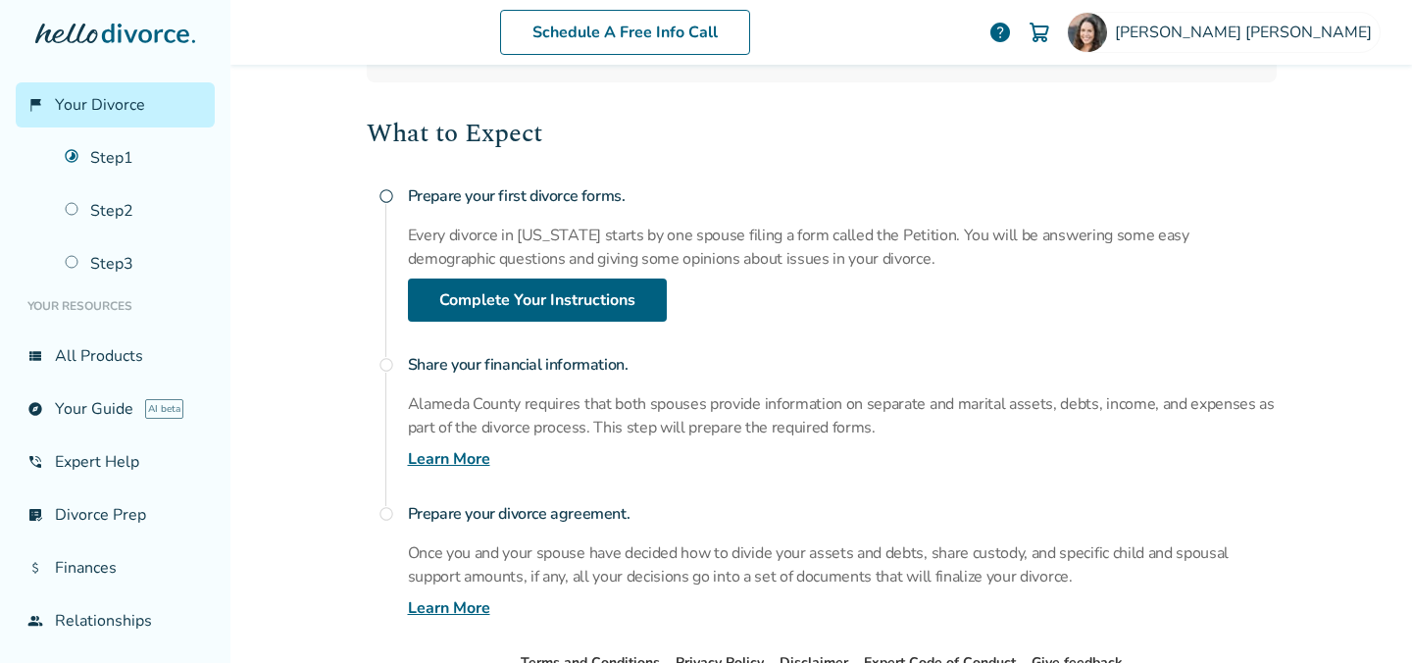
scroll to position [192, 0]
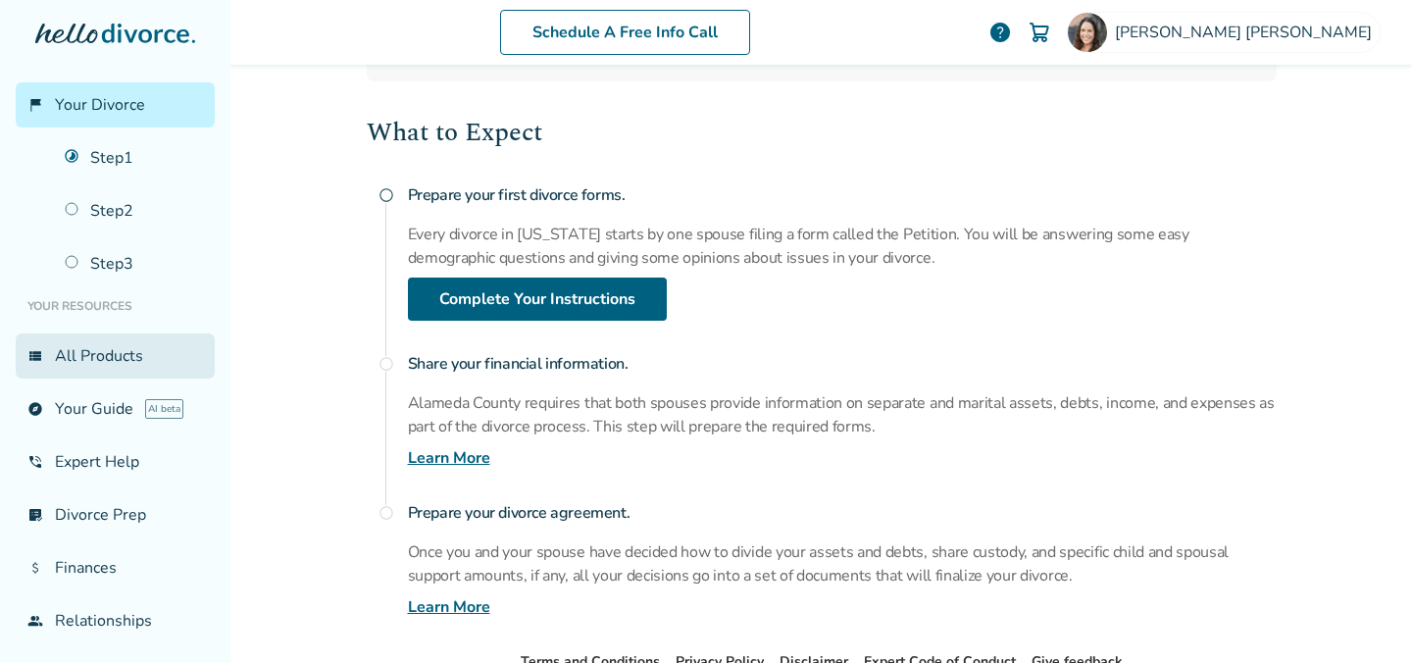
click at [105, 368] on link "view_list All Products" at bounding box center [115, 355] width 199 height 45
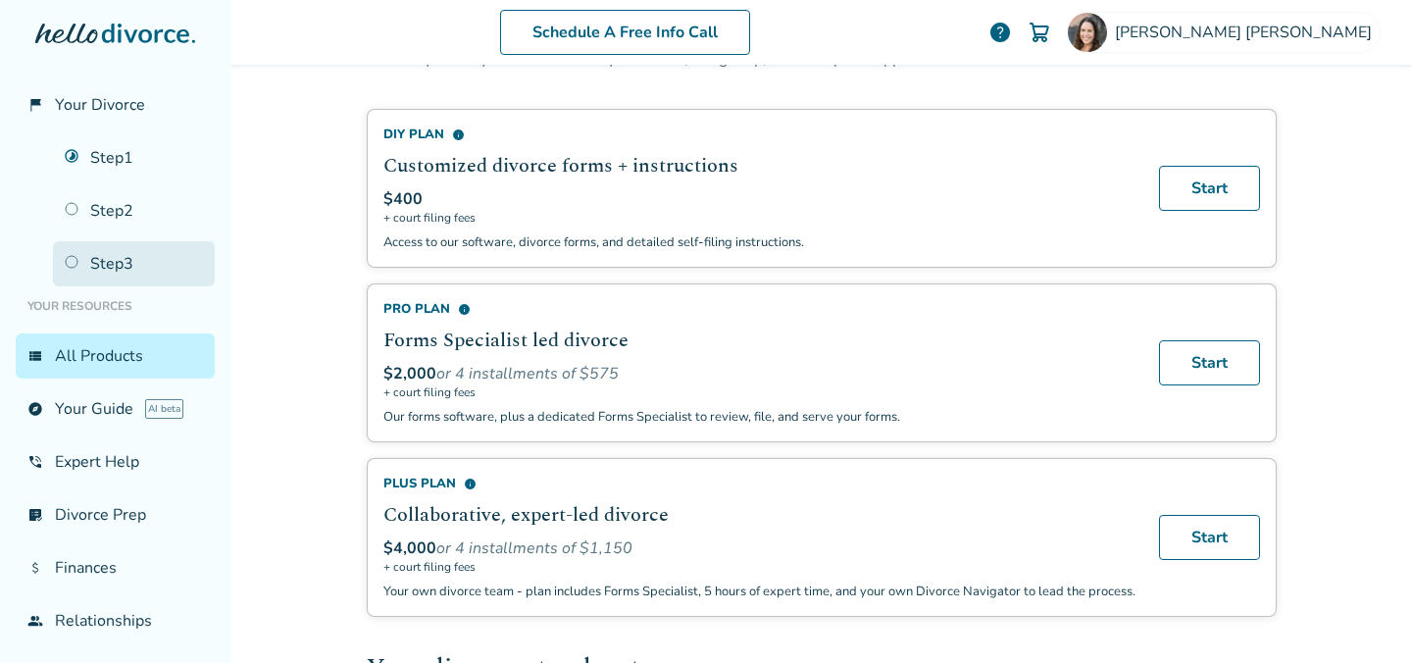
click at [120, 261] on link "Step 3" at bounding box center [134, 263] width 162 height 45
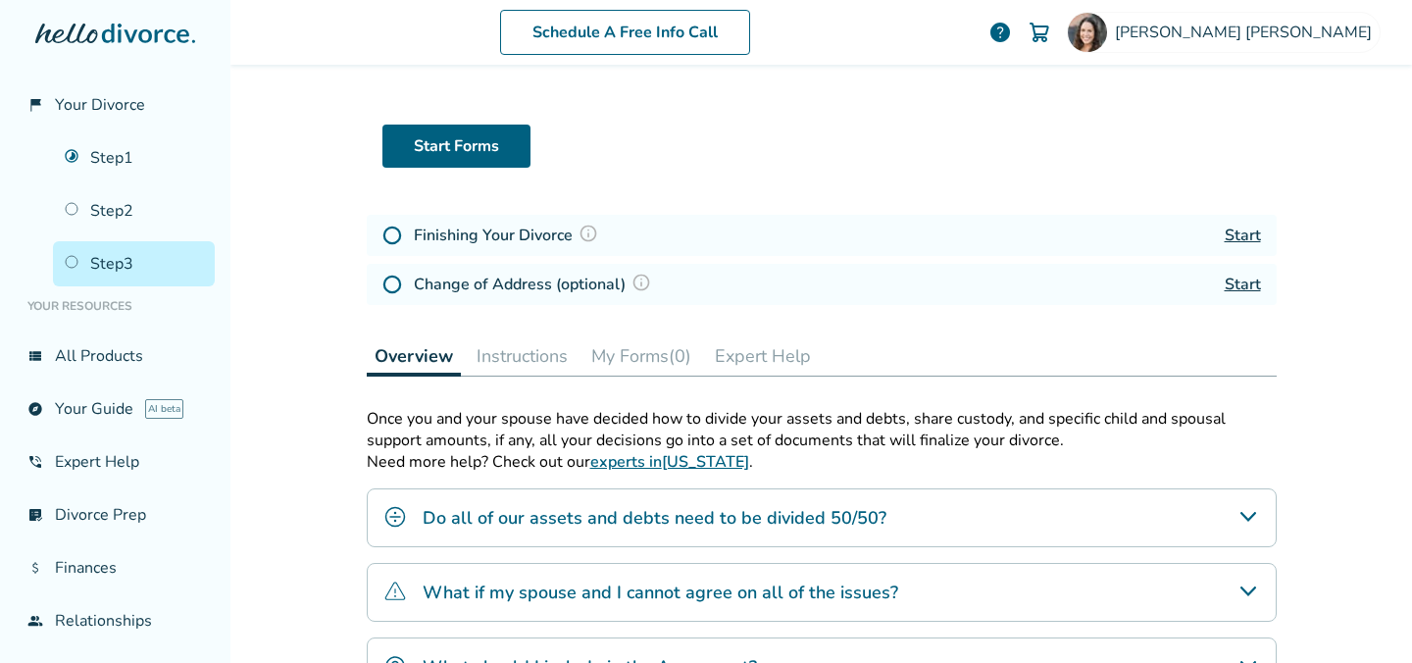
click at [1239, 229] on link "Start" at bounding box center [1243, 236] width 36 height 22
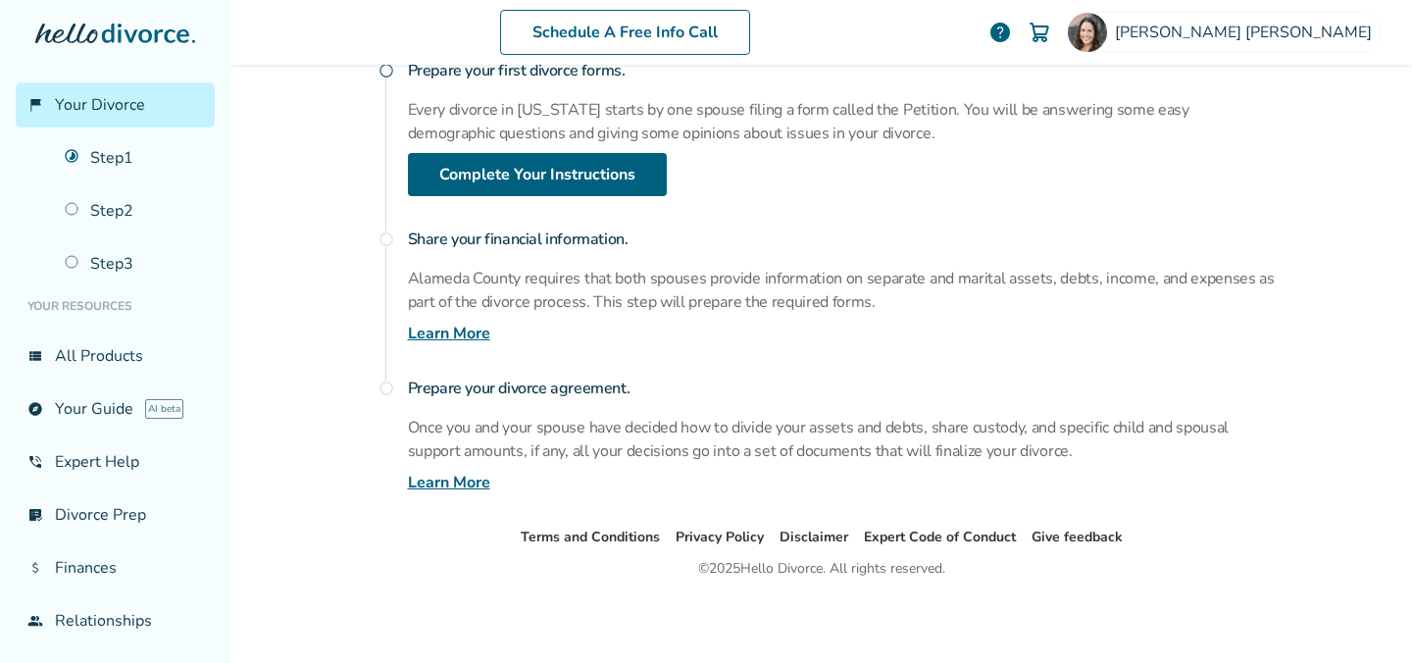
scroll to position [317, 0]
click at [464, 484] on link "Learn More" at bounding box center [449, 483] width 82 height 24
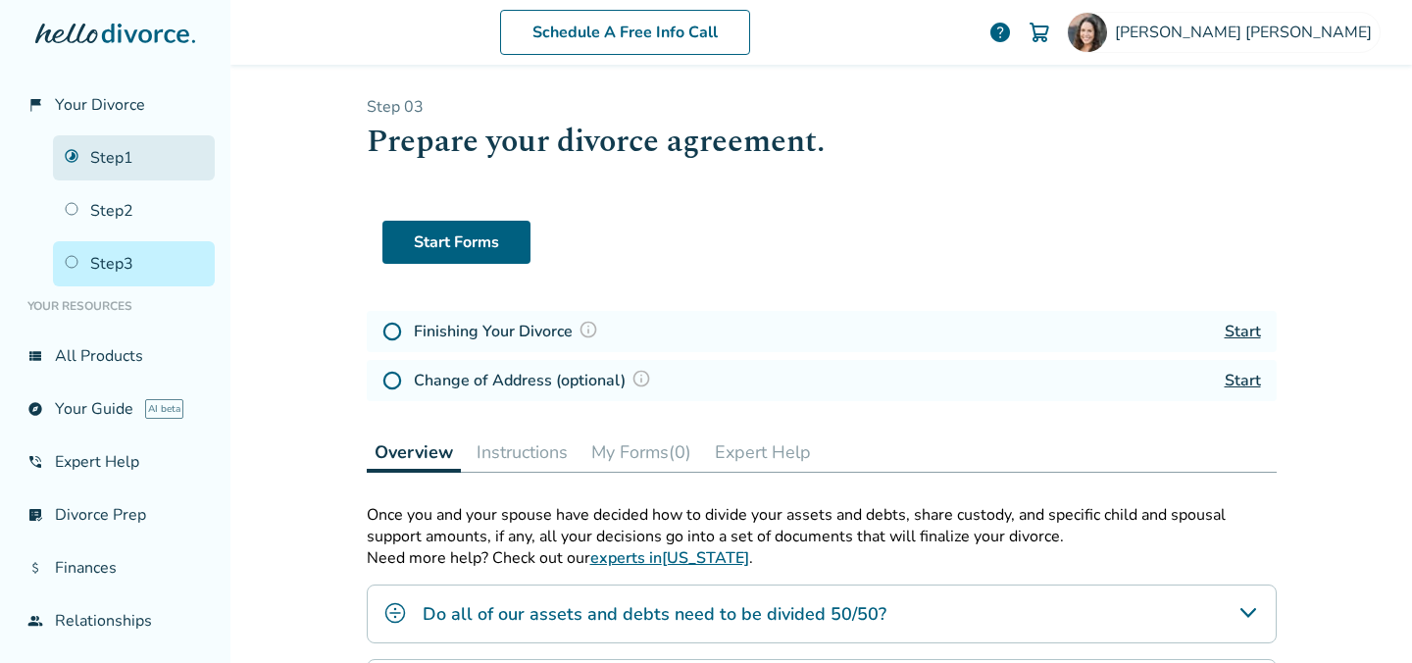
click at [125, 157] on link "Step 1" at bounding box center [134, 157] width 162 height 45
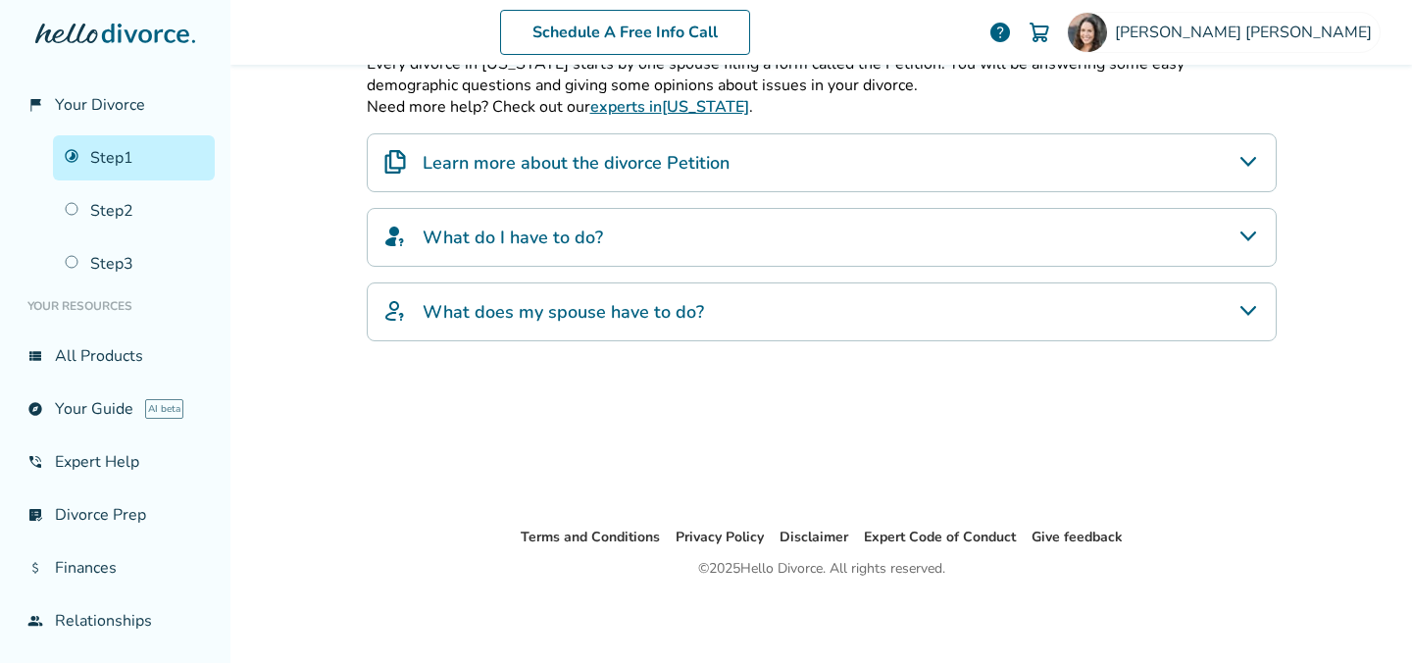
scroll to position [385, 0]
click at [123, 217] on link "Step 2" at bounding box center [134, 210] width 162 height 45
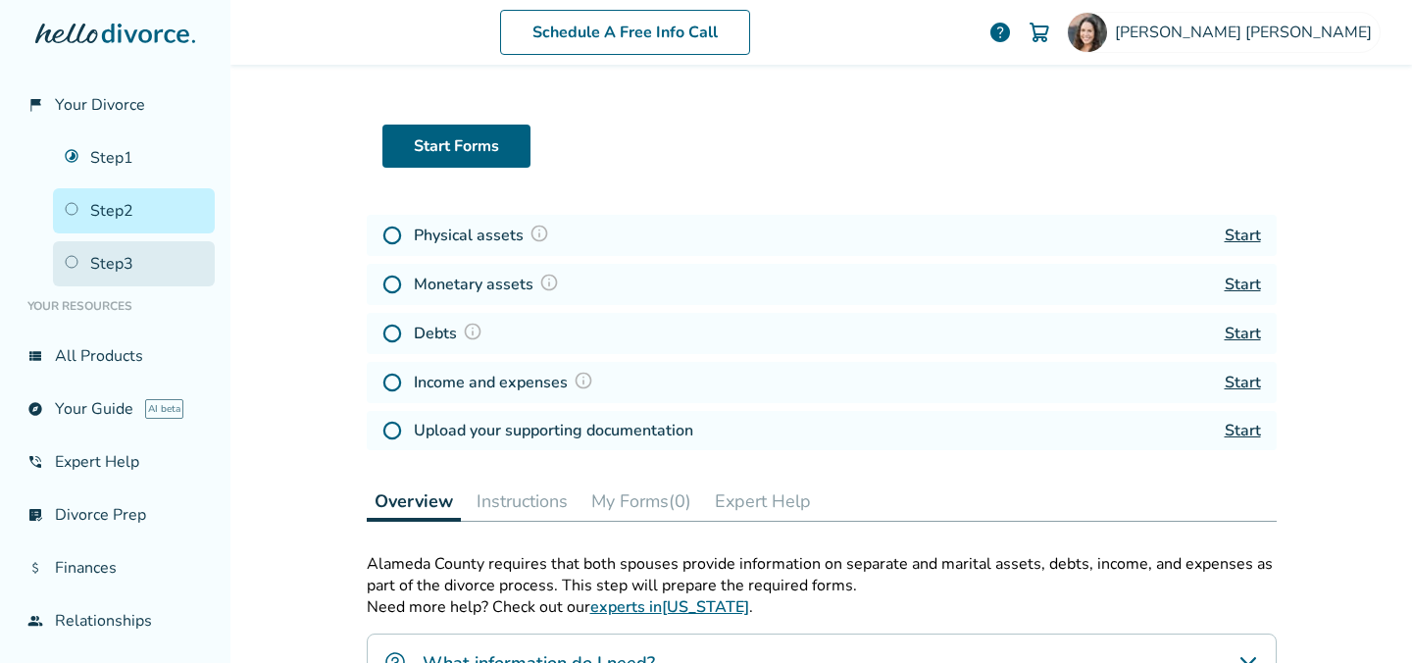
click at [120, 259] on link "Step 3" at bounding box center [134, 263] width 162 height 45
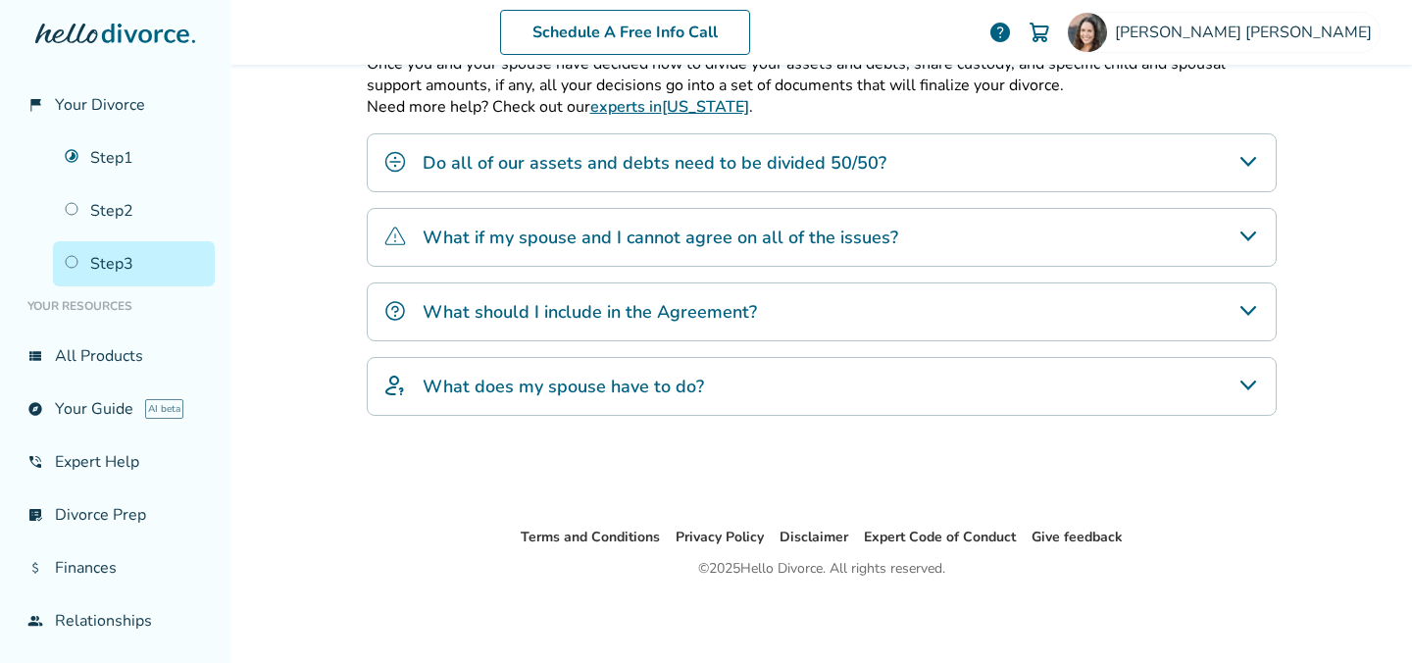
scroll to position [455, 0]
click at [844, 304] on div "What should I include in the Agreement?" at bounding box center [822, 311] width 910 height 59
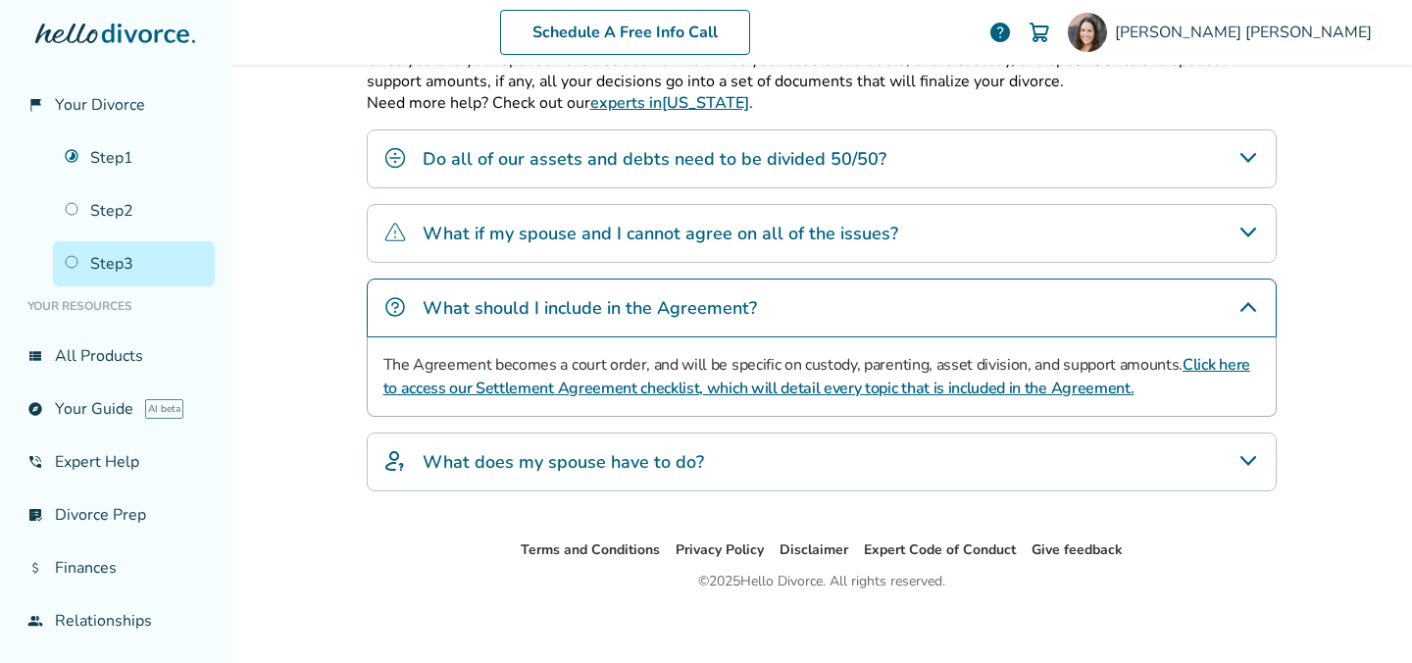
click at [1190, 370] on link "Click here to access our Settlement Agreement checklist, which will detail ever…" at bounding box center [816, 376] width 867 height 45
click at [686, 314] on h4 "What should I include in the Agreement?" at bounding box center [590, 307] width 334 height 25
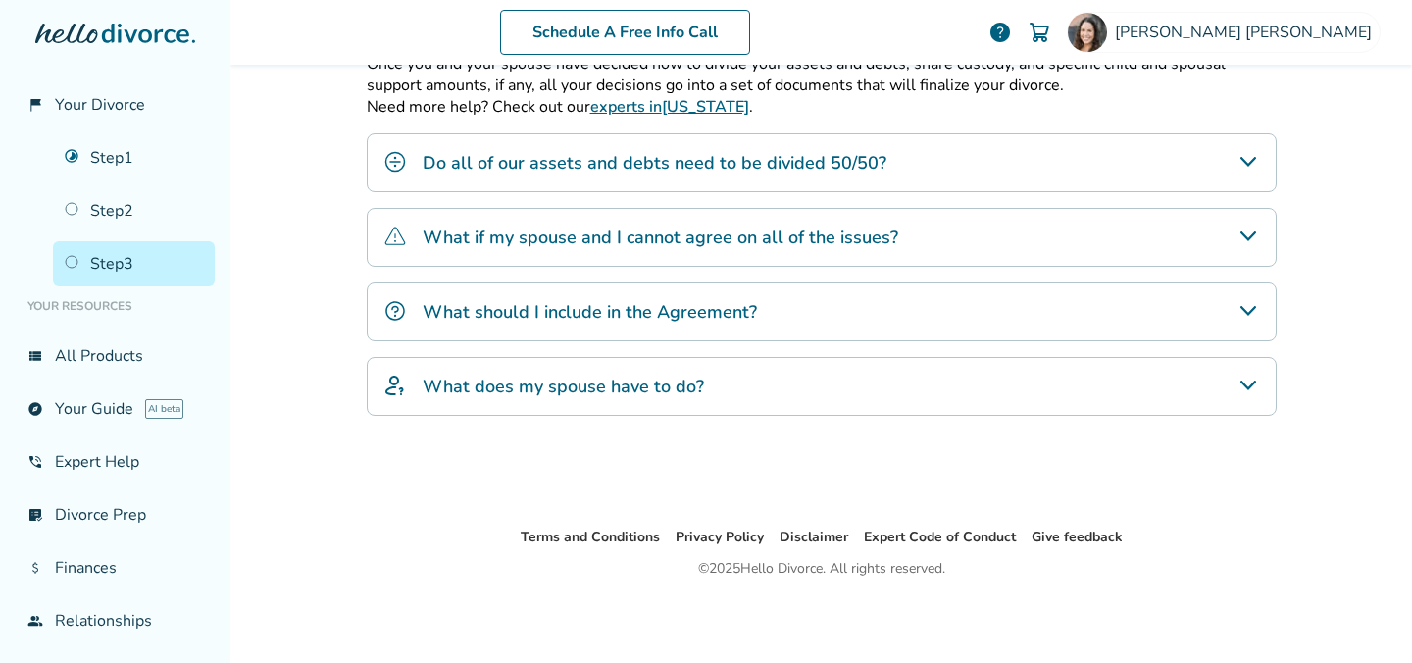
click at [686, 314] on h4 "What should I include in the Agreement?" at bounding box center [590, 311] width 334 height 25
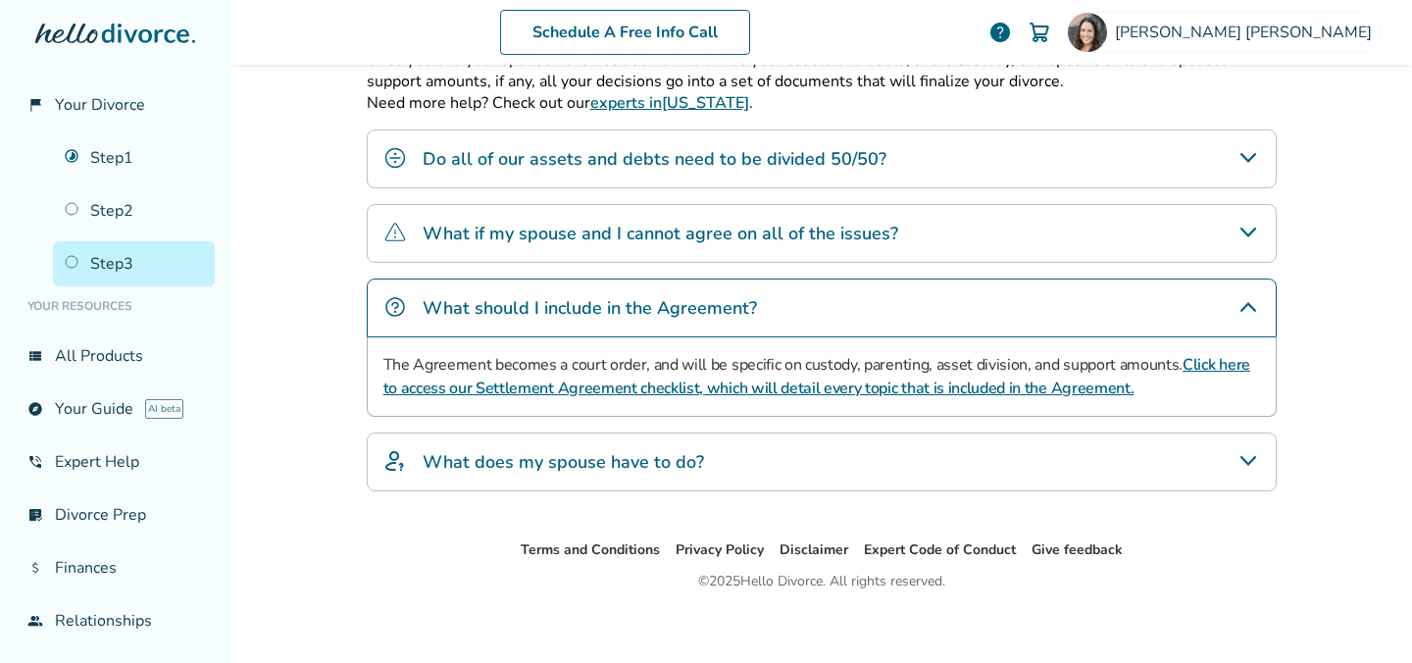
click at [763, 391] on link "Click here to access our Settlement Agreement checklist, which will detail ever…" at bounding box center [816, 376] width 867 height 45
click at [577, 314] on h4 "What should I include in the Agreement?" at bounding box center [590, 307] width 334 height 25
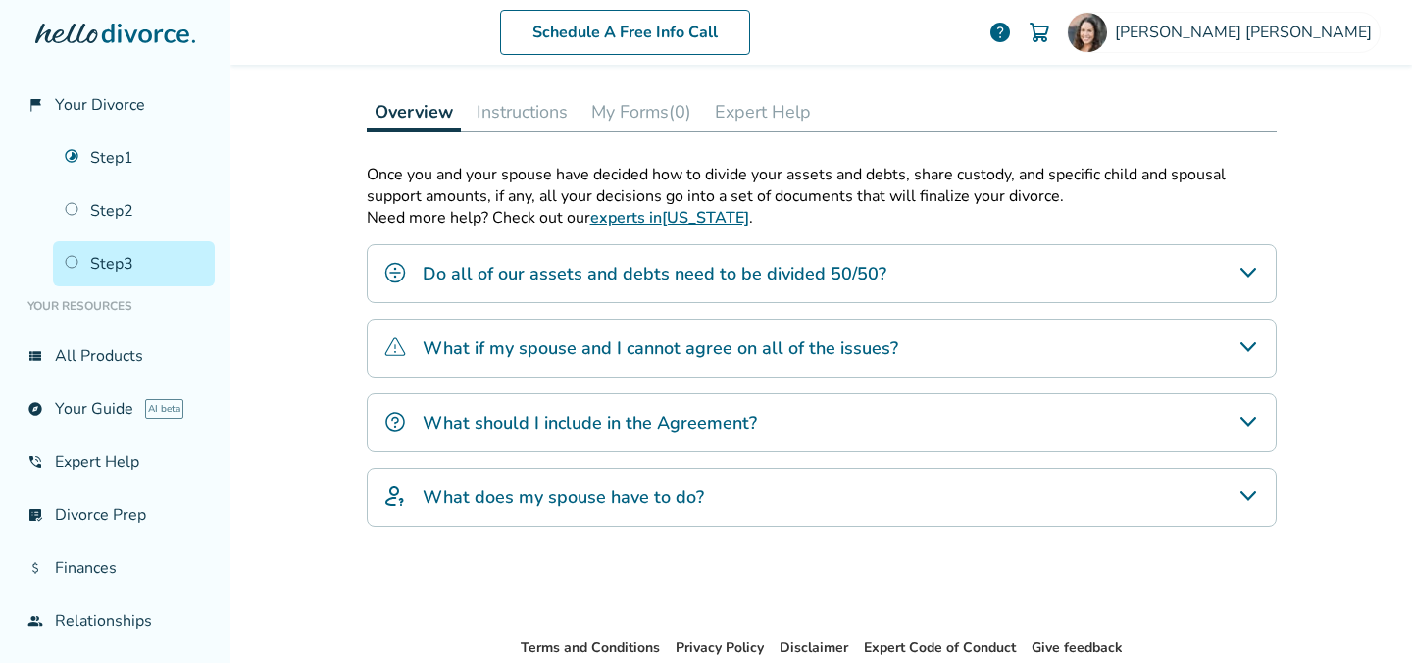
scroll to position [277, 0]
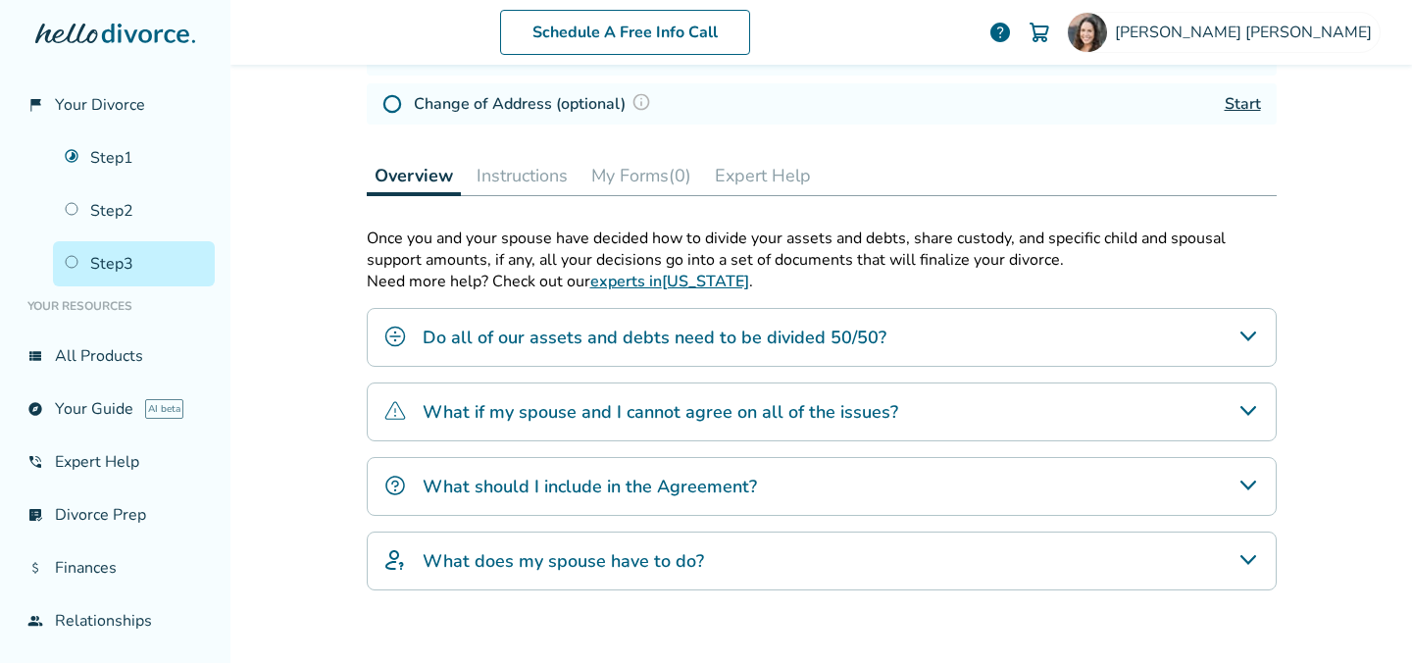
click at [637, 181] on button "My Forms (0)" at bounding box center [641, 175] width 116 height 39
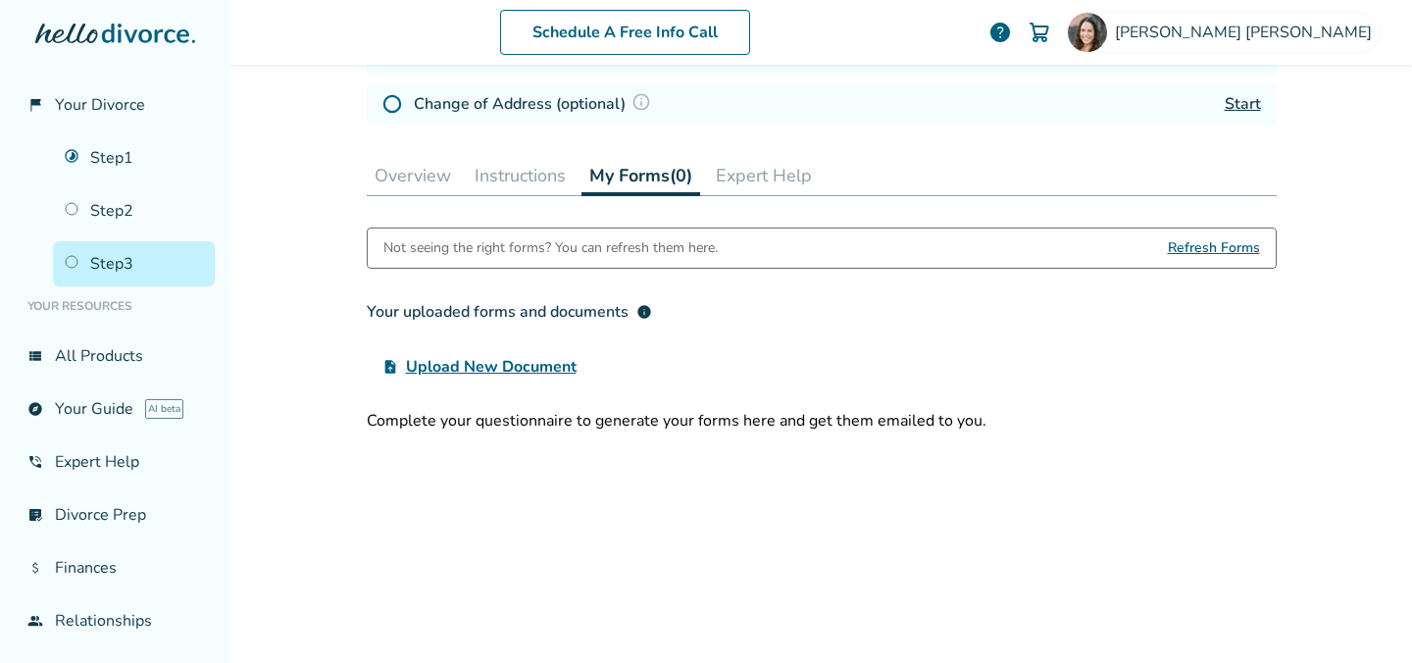
click at [527, 169] on button "Instructions" at bounding box center [520, 175] width 107 height 39
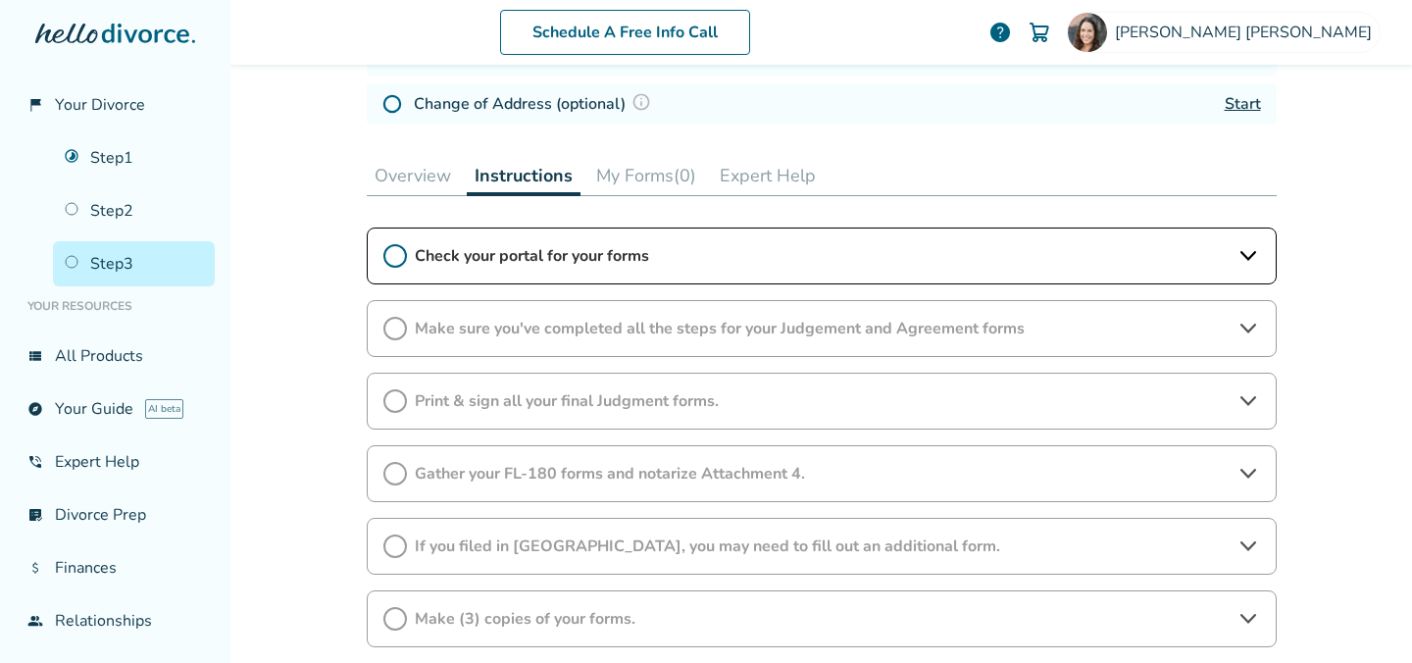
click at [653, 267] on span "Check your portal for your forms" at bounding box center [822, 256] width 814 height 22
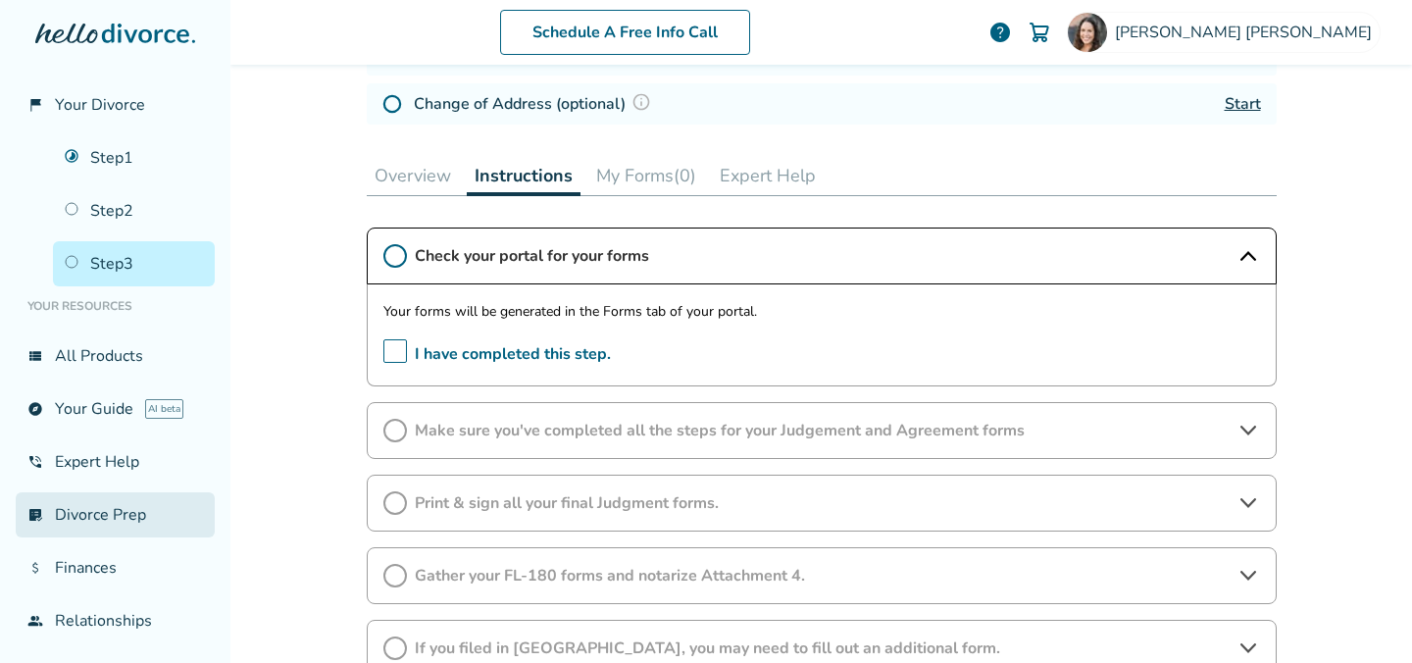
click at [102, 511] on link "list_alt_check Divorce Prep" at bounding box center [115, 514] width 199 height 45
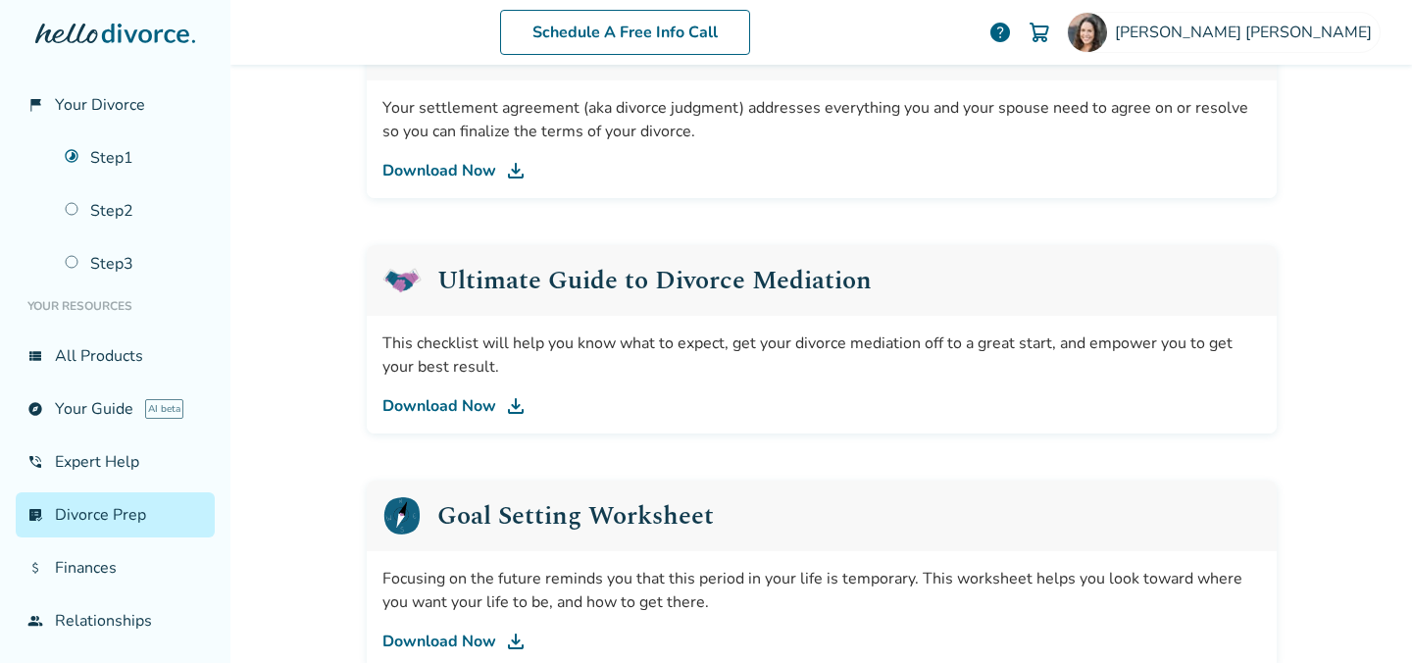
scroll to position [1121, 0]
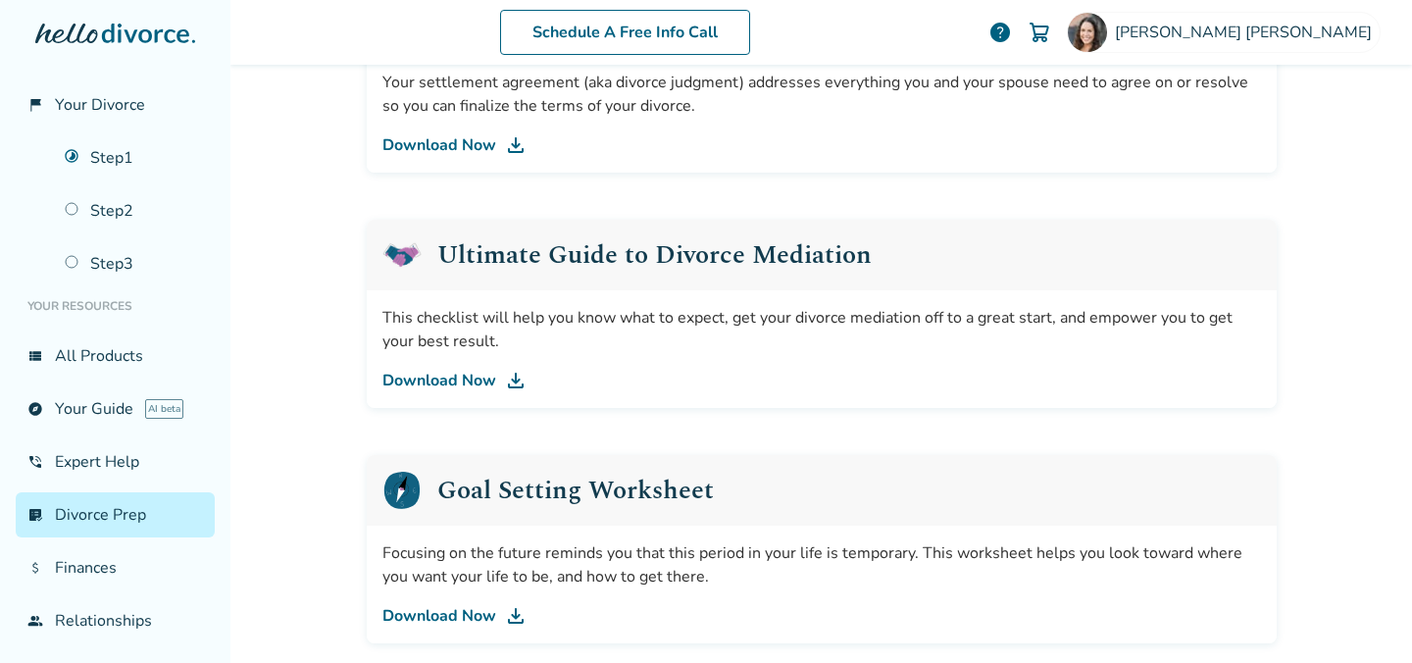
click at [445, 141] on link "Download Now" at bounding box center [821, 145] width 879 height 24
click at [136, 154] on link "Step 1" at bounding box center [134, 157] width 162 height 45
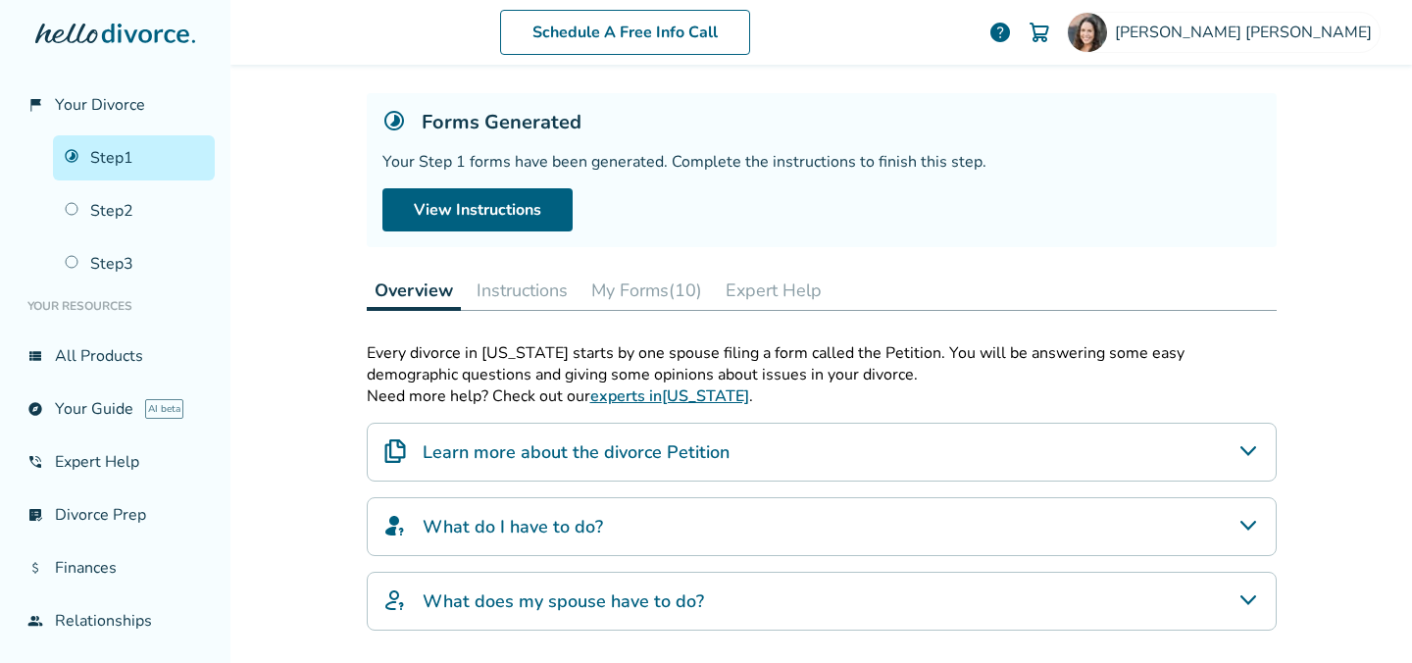
click at [516, 294] on button "Instructions" at bounding box center [522, 290] width 107 height 39
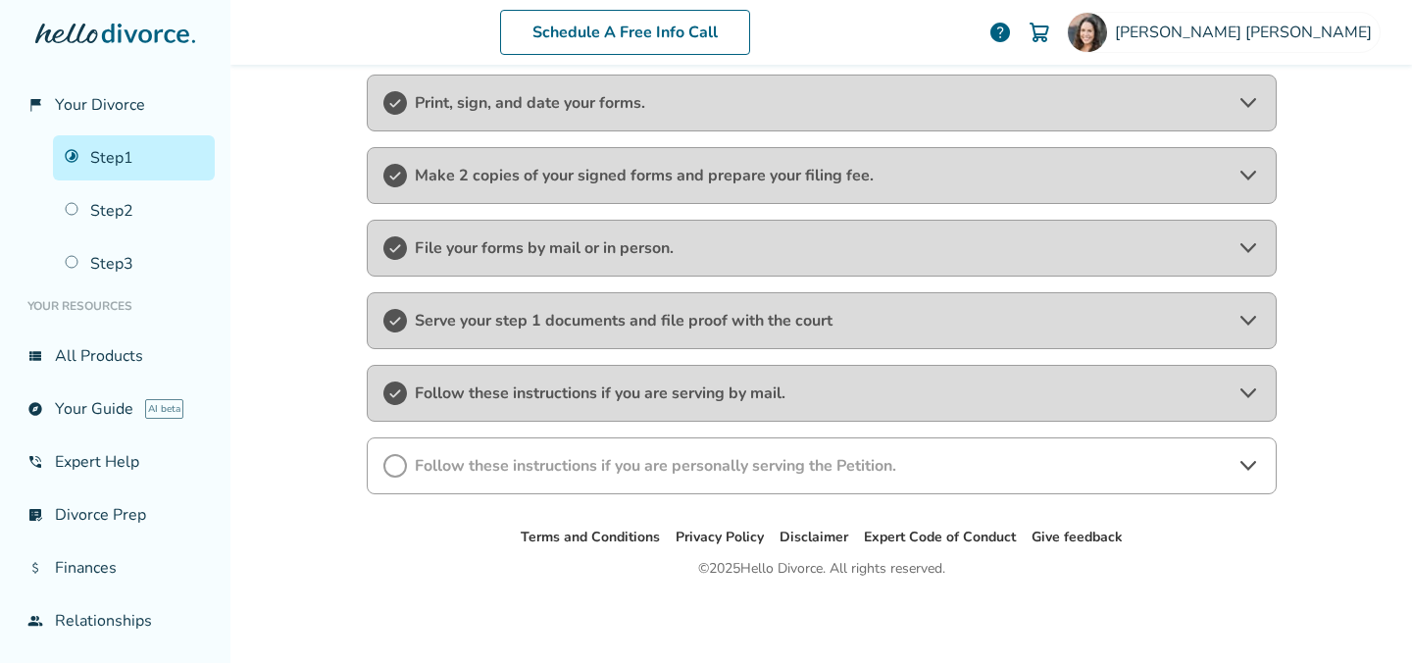
scroll to position [436, 0]
click at [751, 470] on span "Follow these instructions if you are personally serving the Petition." at bounding box center [822, 466] width 814 height 22
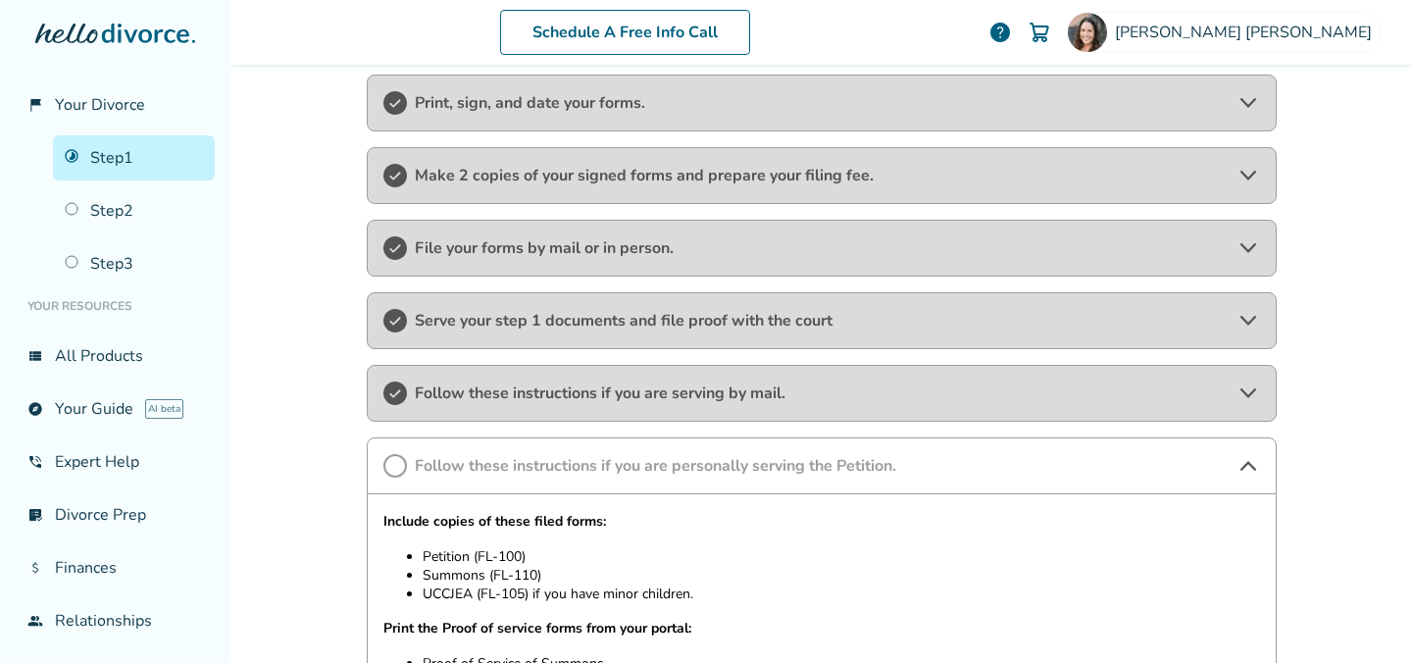
click at [751, 470] on span "Follow these instructions if you are personally serving the Petition." at bounding box center [822, 466] width 814 height 22
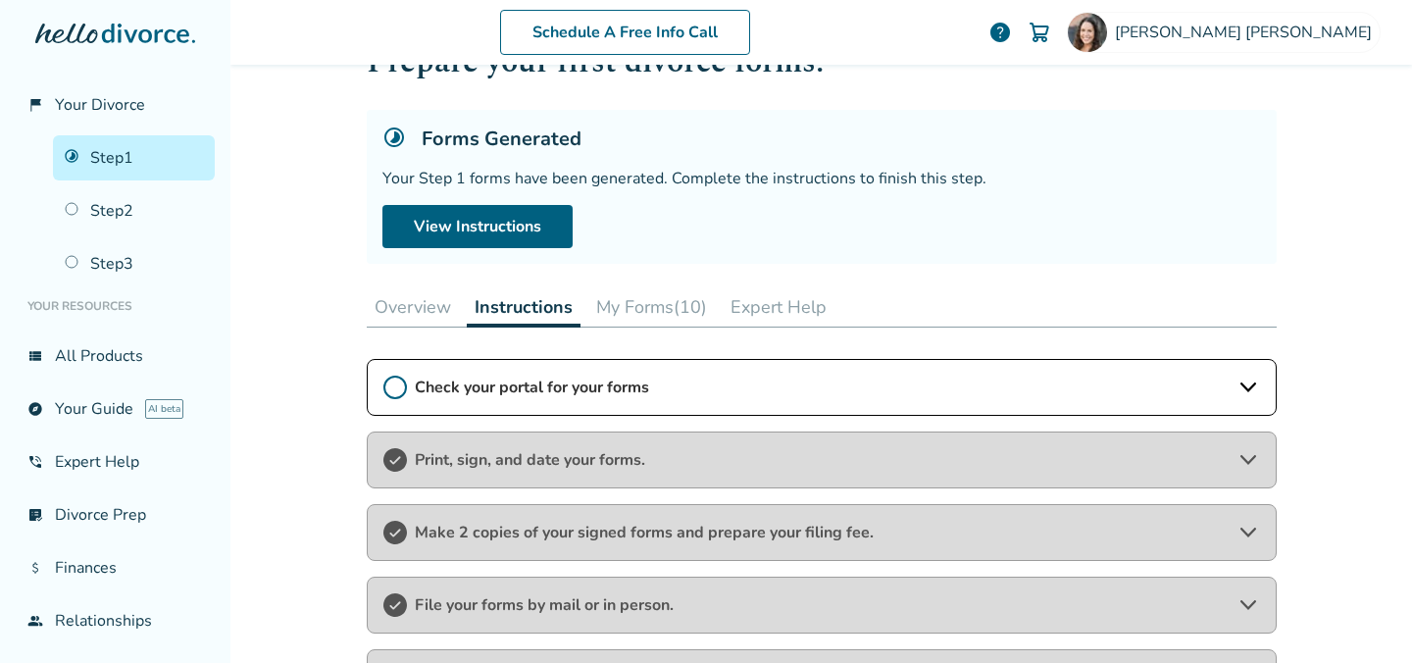
scroll to position [38, 0]
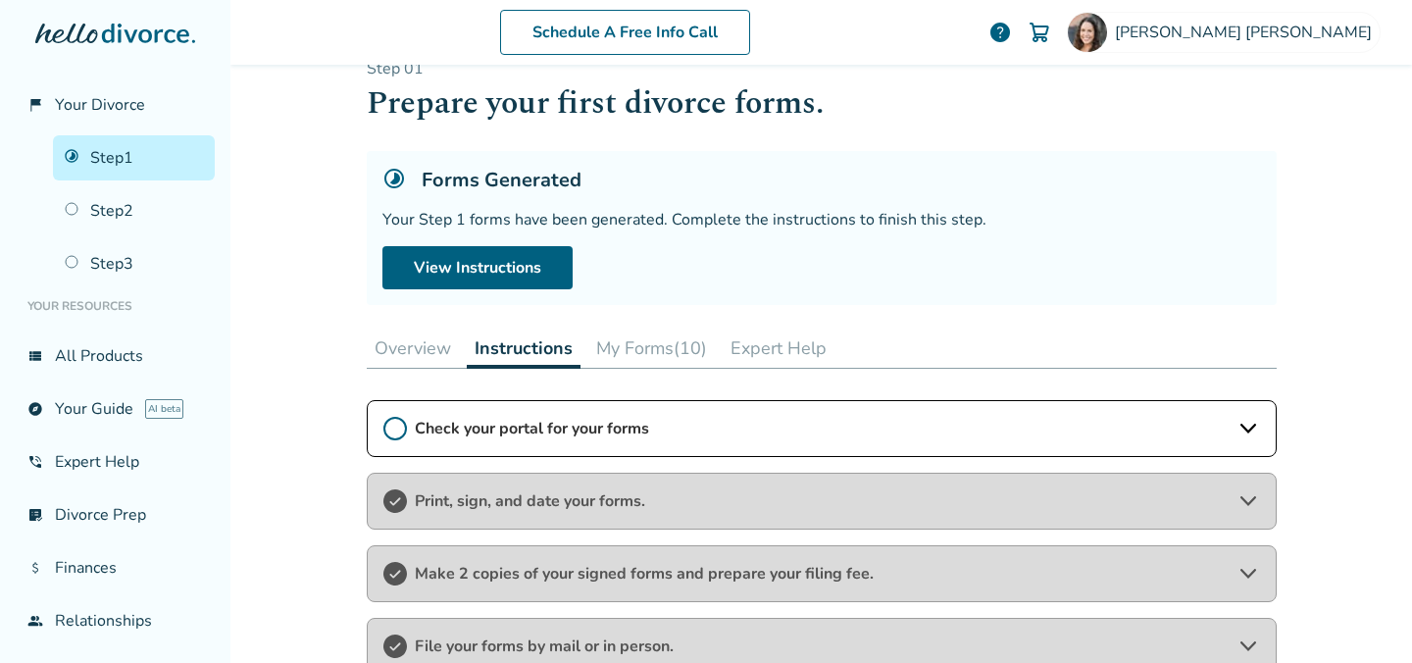
click at [681, 345] on button "My Forms (10)" at bounding box center [651, 348] width 127 height 39
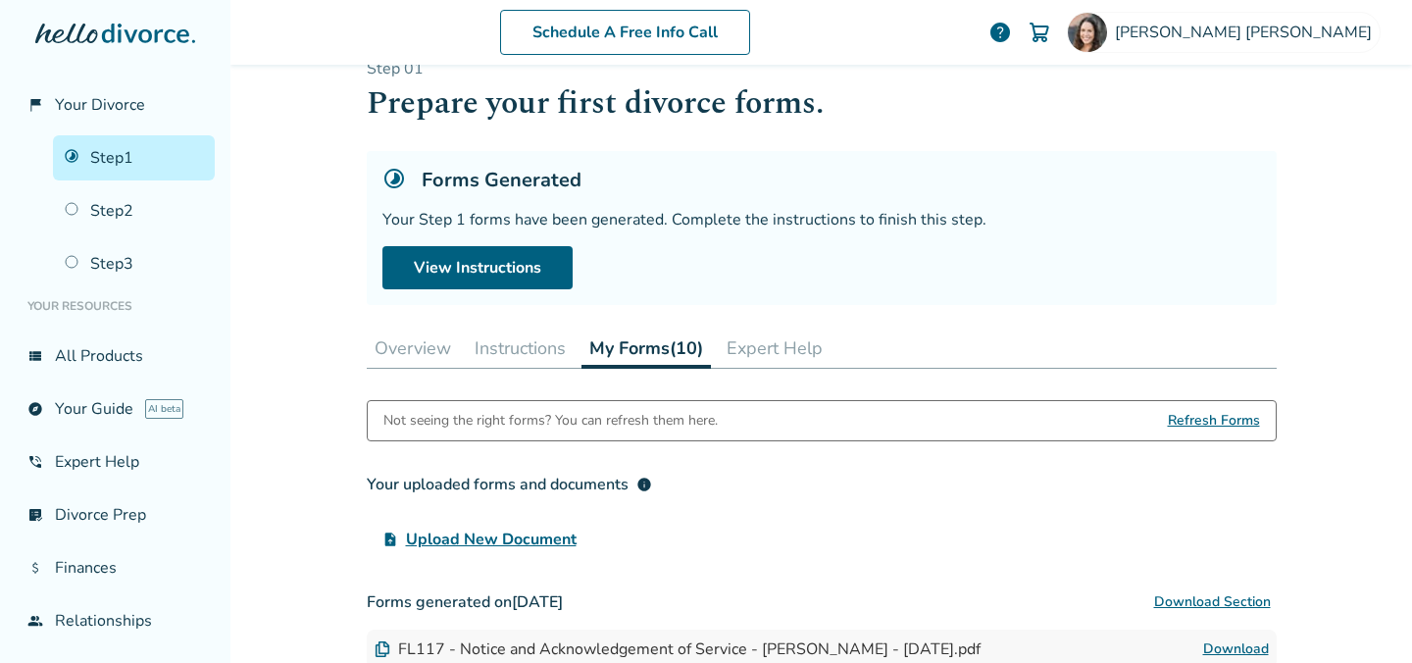
click at [793, 348] on button "Expert Help" at bounding box center [775, 348] width 112 height 39
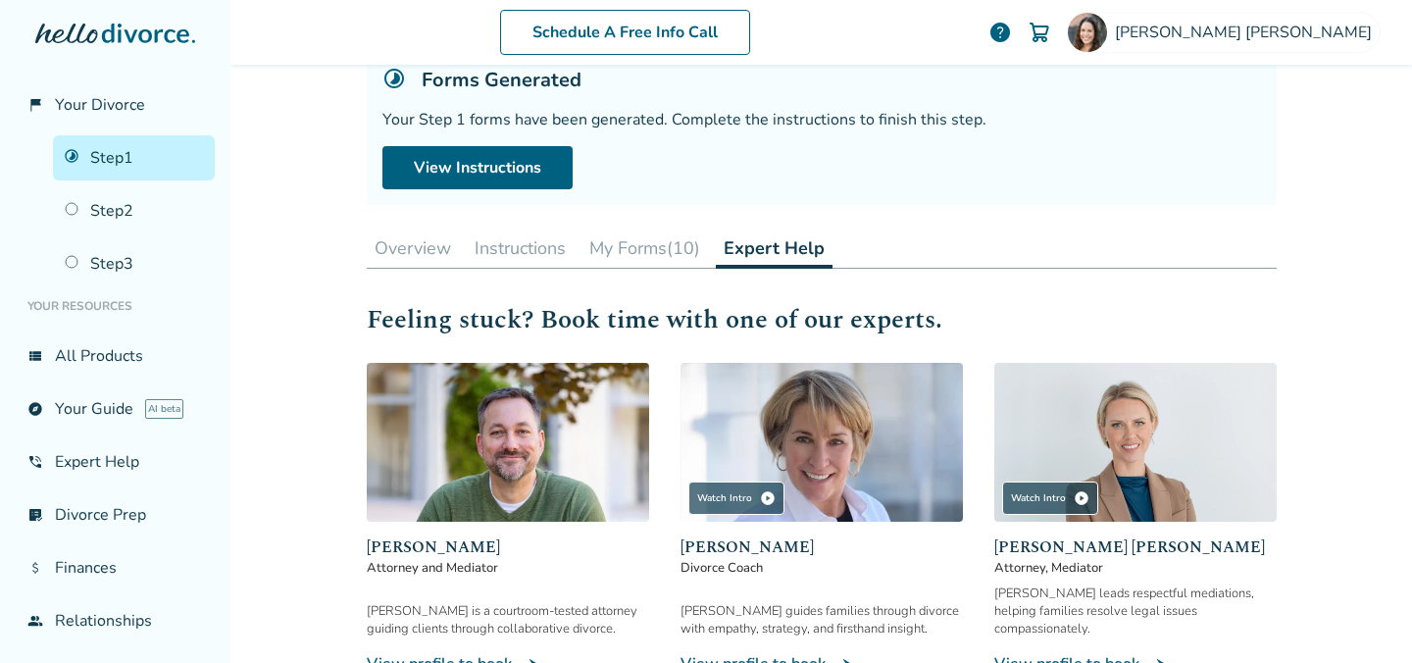
scroll to position [140, 0]
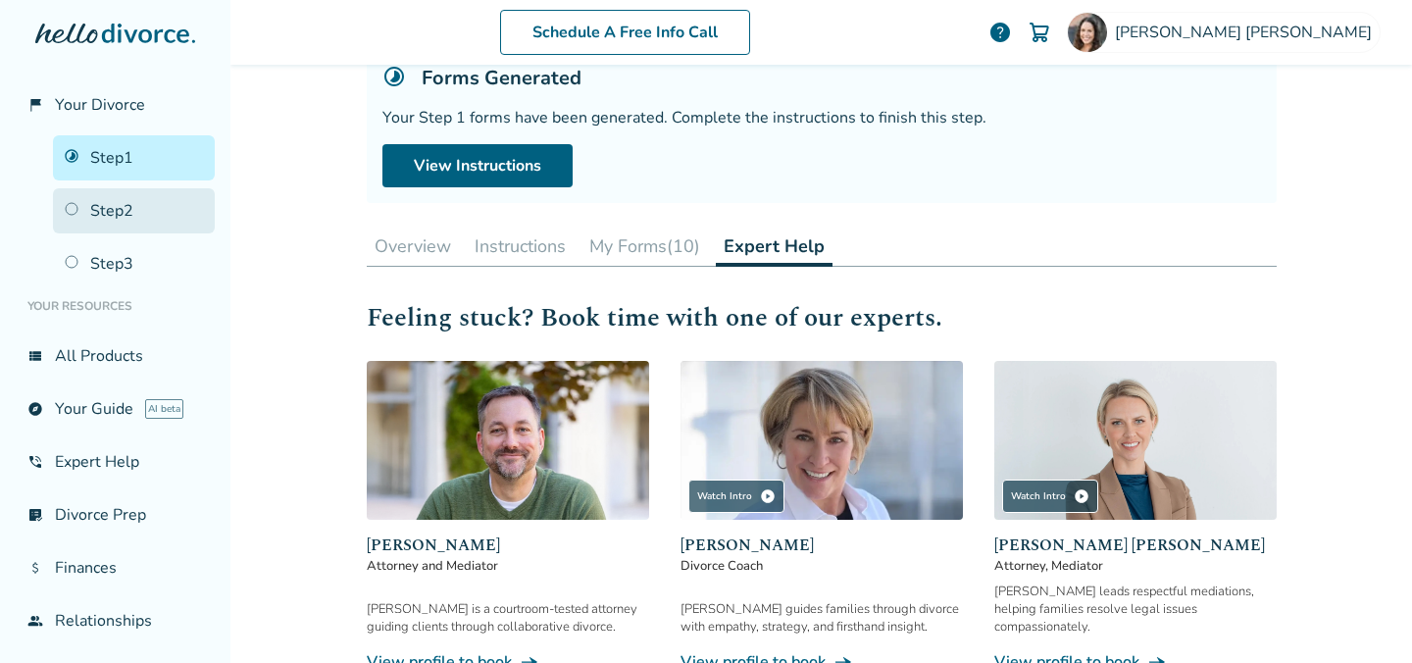
click at [102, 212] on link "Step 2" at bounding box center [134, 210] width 162 height 45
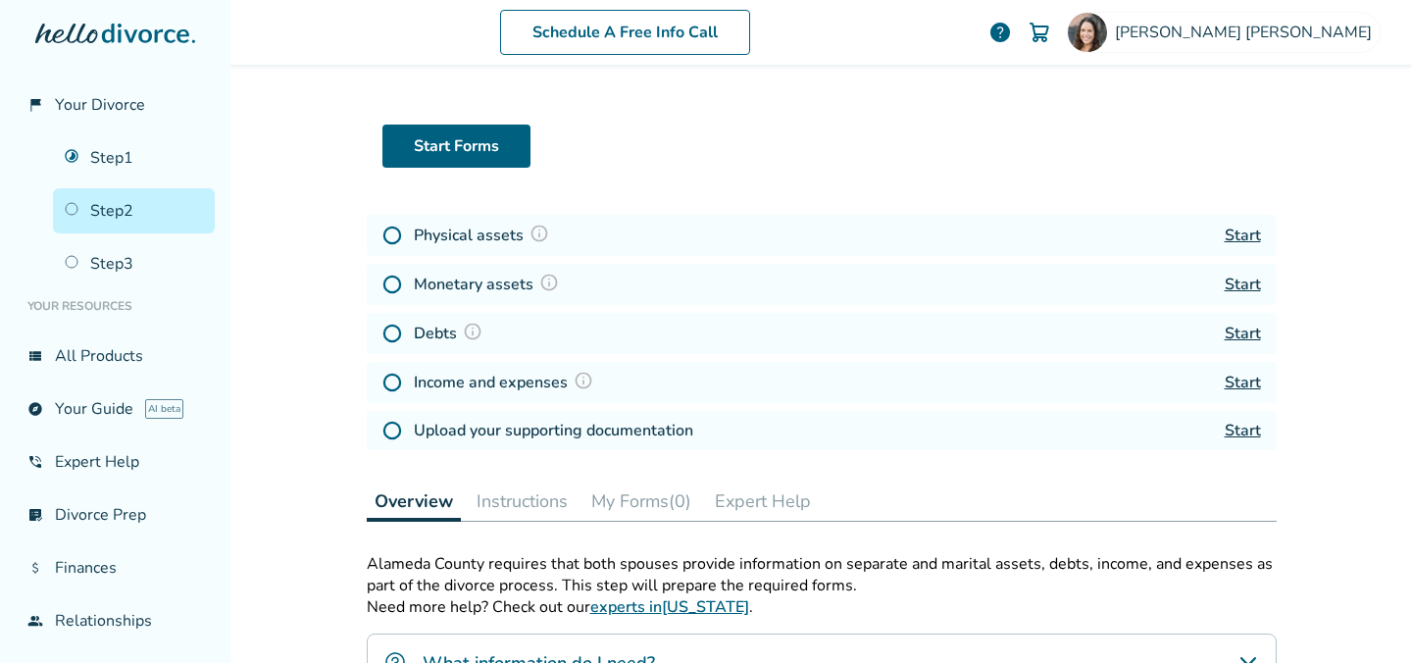
scroll to position [230, 0]
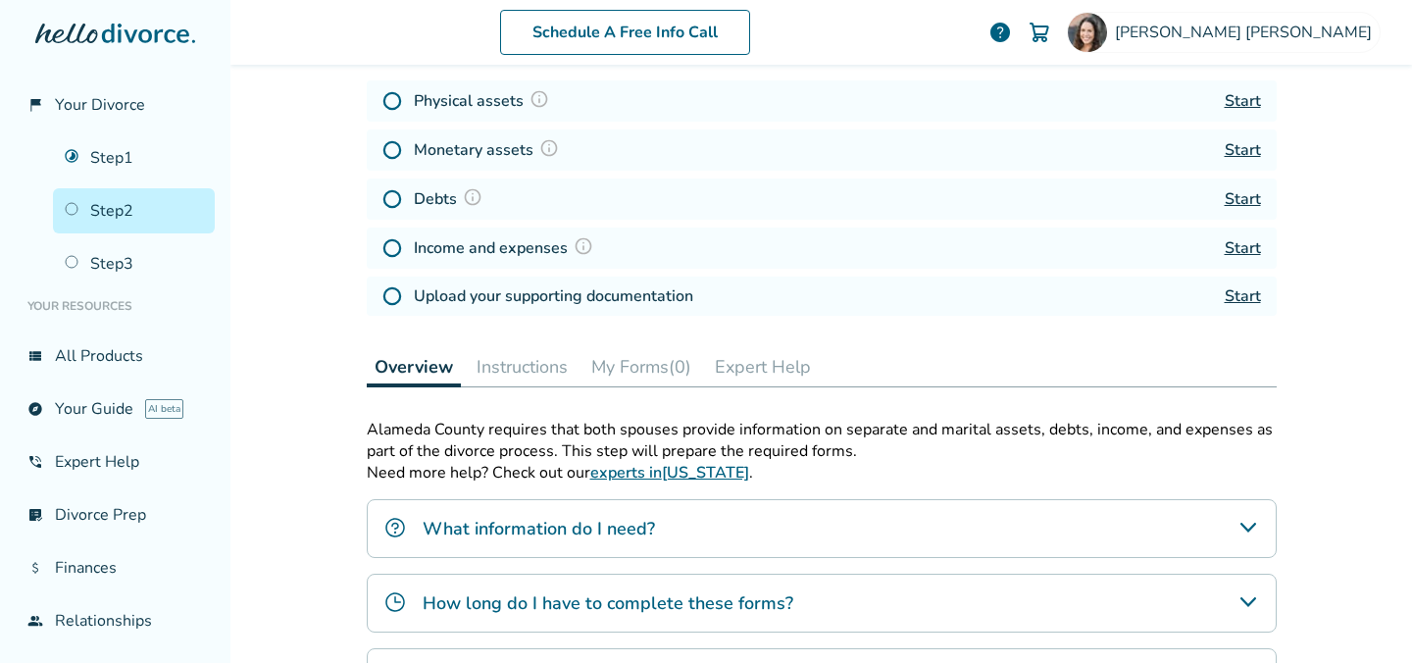
click at [572, 308] on h4 "Upload your supporting documentation" at bounding box center [553, 296] width 279 height 24
click at [392, 306] on img at bounding box center [392, 296] width 20 height 20
click at [1244, 303] on link "Start" at bounding box center [1243, 296] width 36 height 22
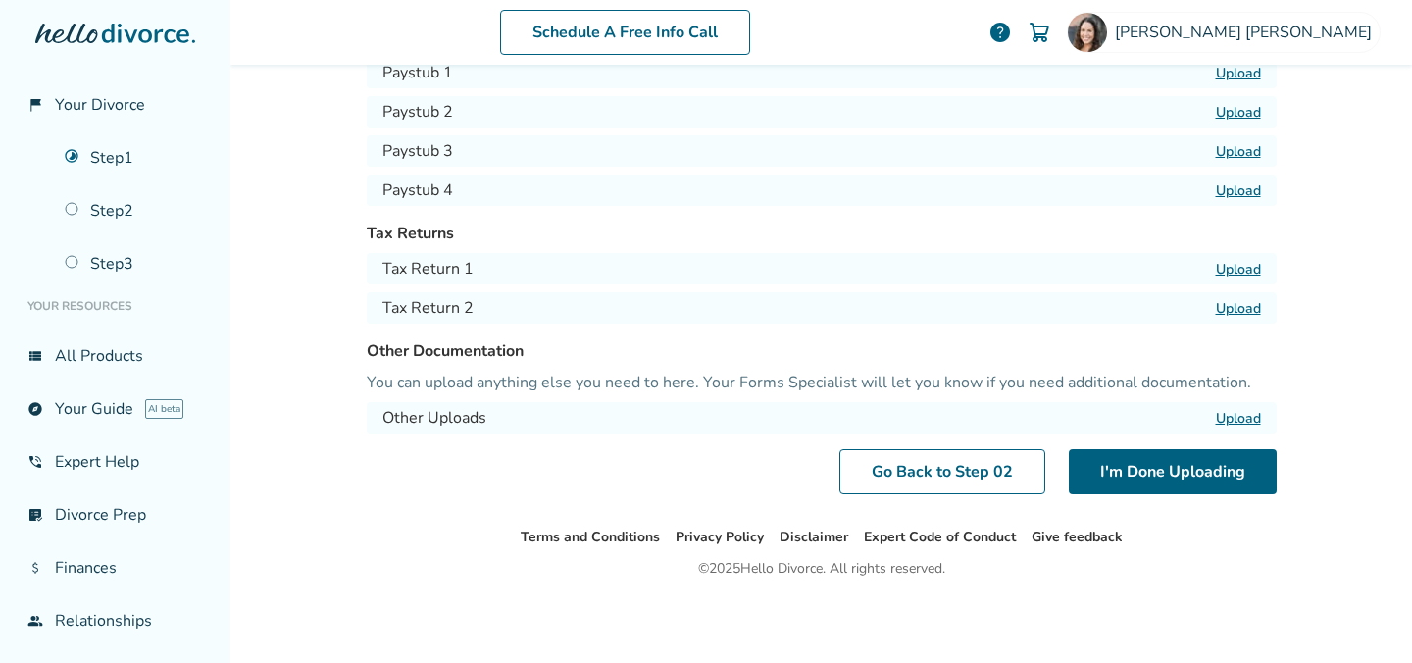
scroll to position [96, 0]
click at [1168, 470] on button "I'm Done Uploading" at bounding box center [1173, 471] width 208 height 45
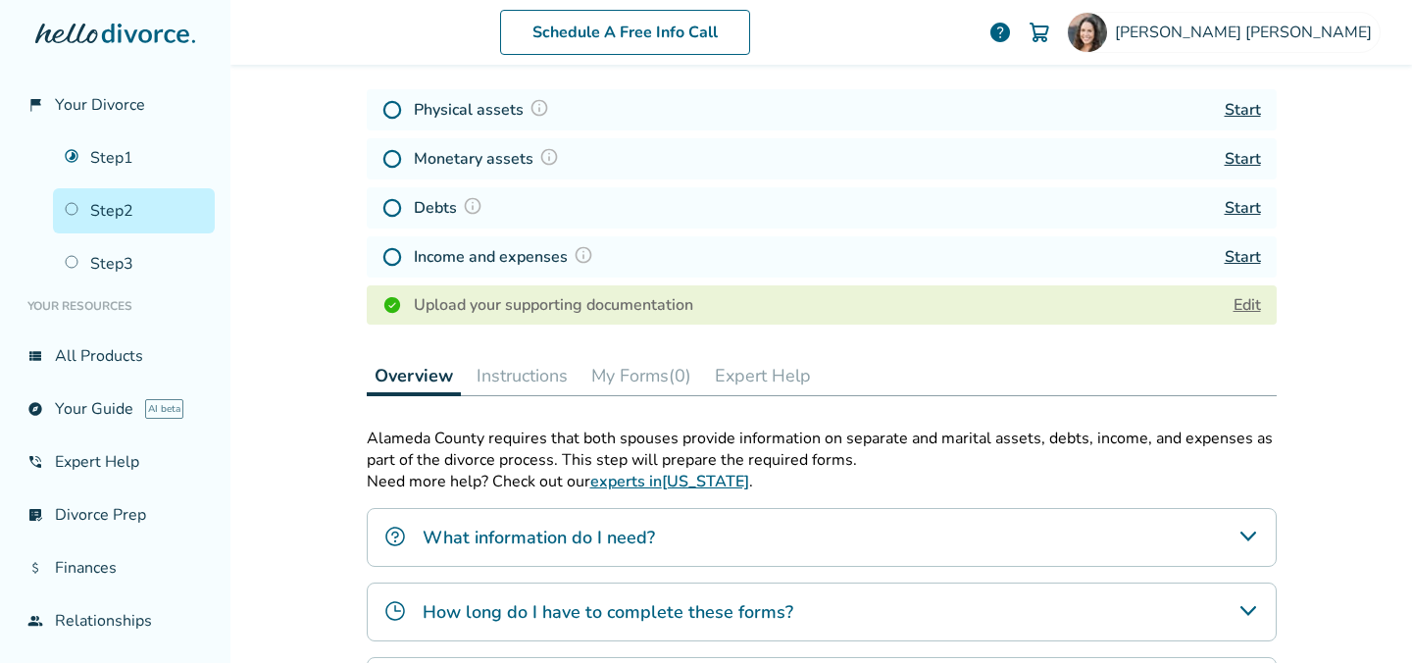
scroll to position [229, 0]
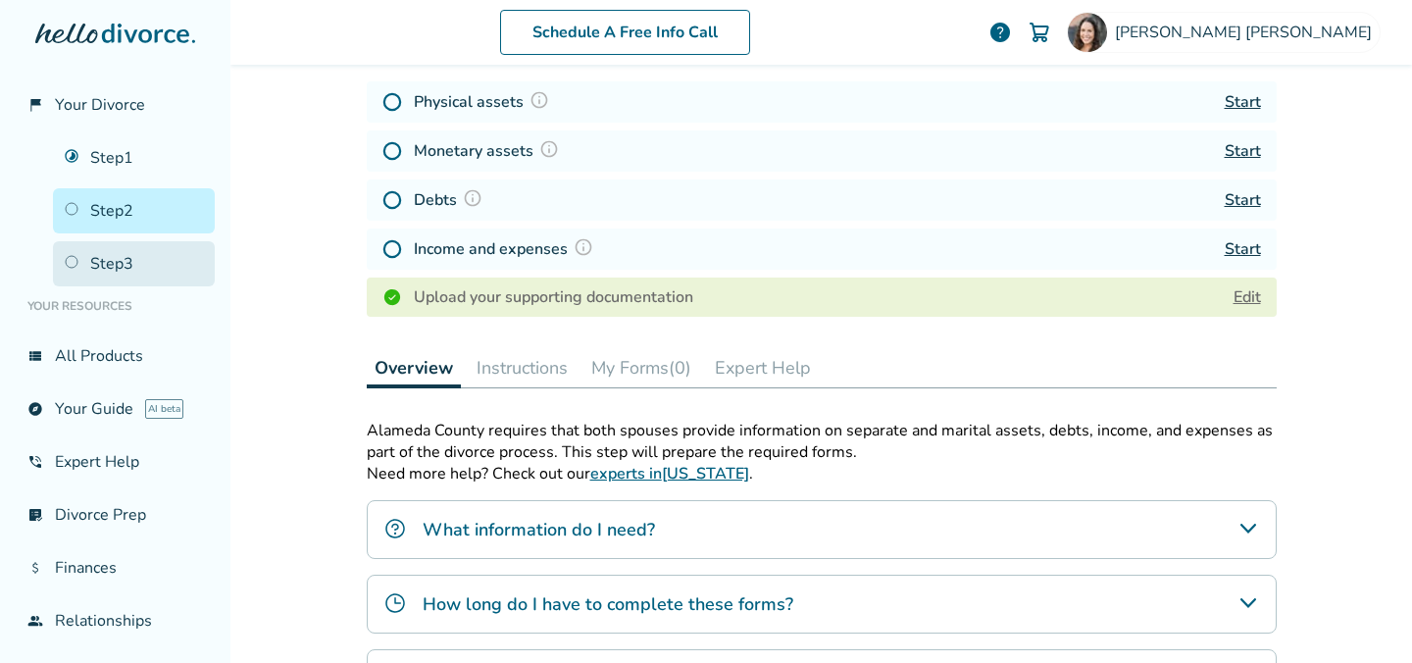
click at [101, 268] on link "Step 3" at bounding box center [134, 263] width 162 height 45
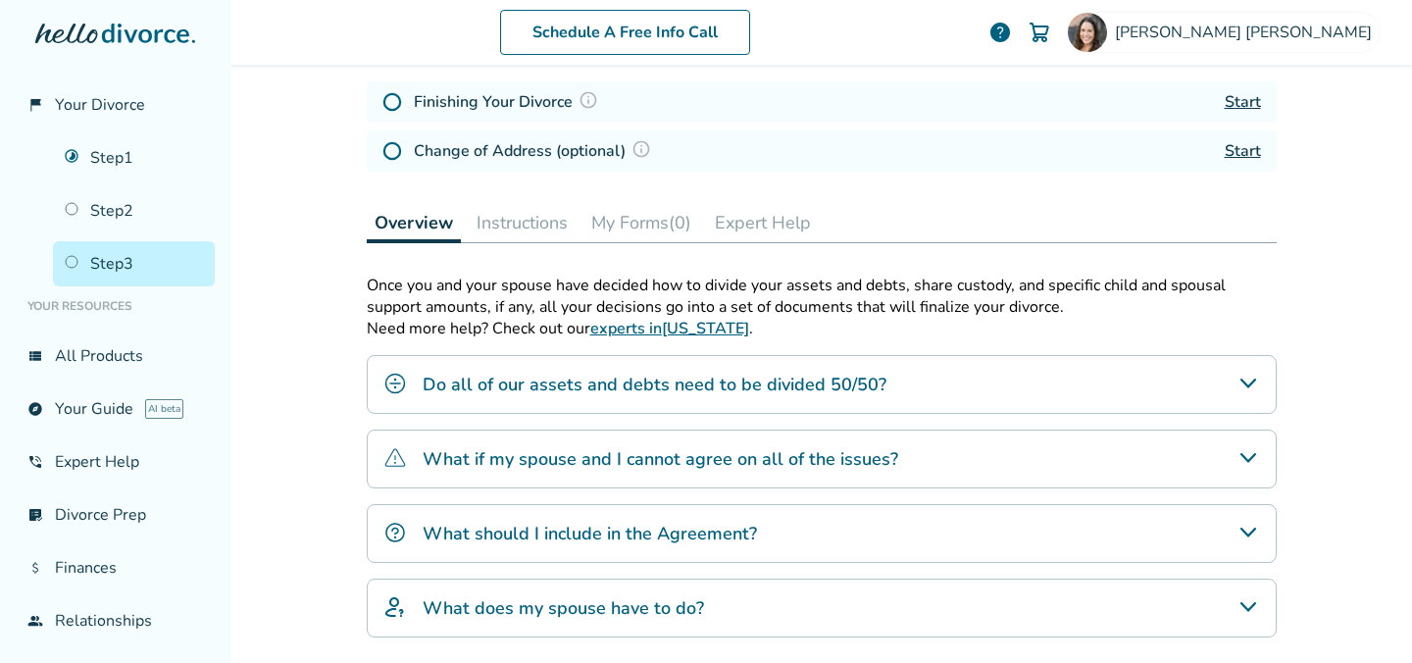
scroll to position [96, 0]
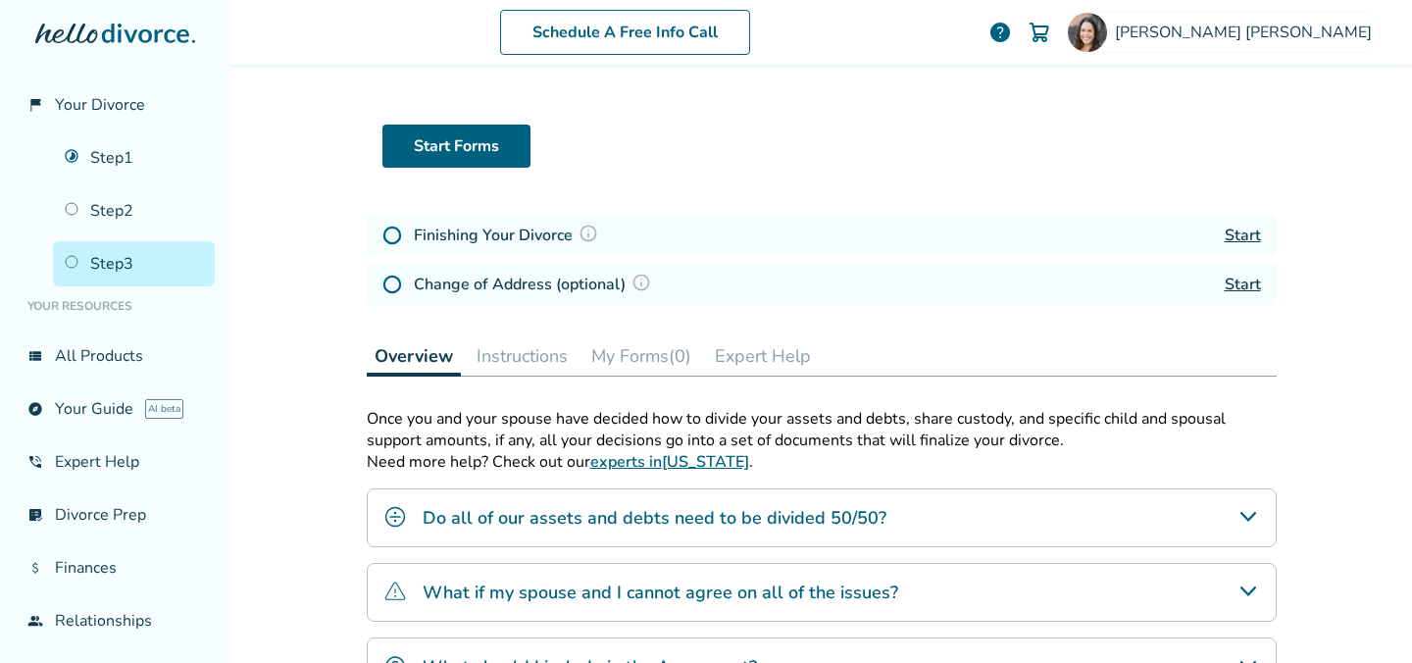
click at [486, 239] on h4 "Finishing Your Divorce" at bounding box center [509, 235] width 190 height 25
click at [395, 235] on img at bounding box center [392, 236] width 20 height 20
click at [1249, 237] on link "Start" at bounding box center [1243, 236] width 36 height 22
